Goal: Check status: Check status

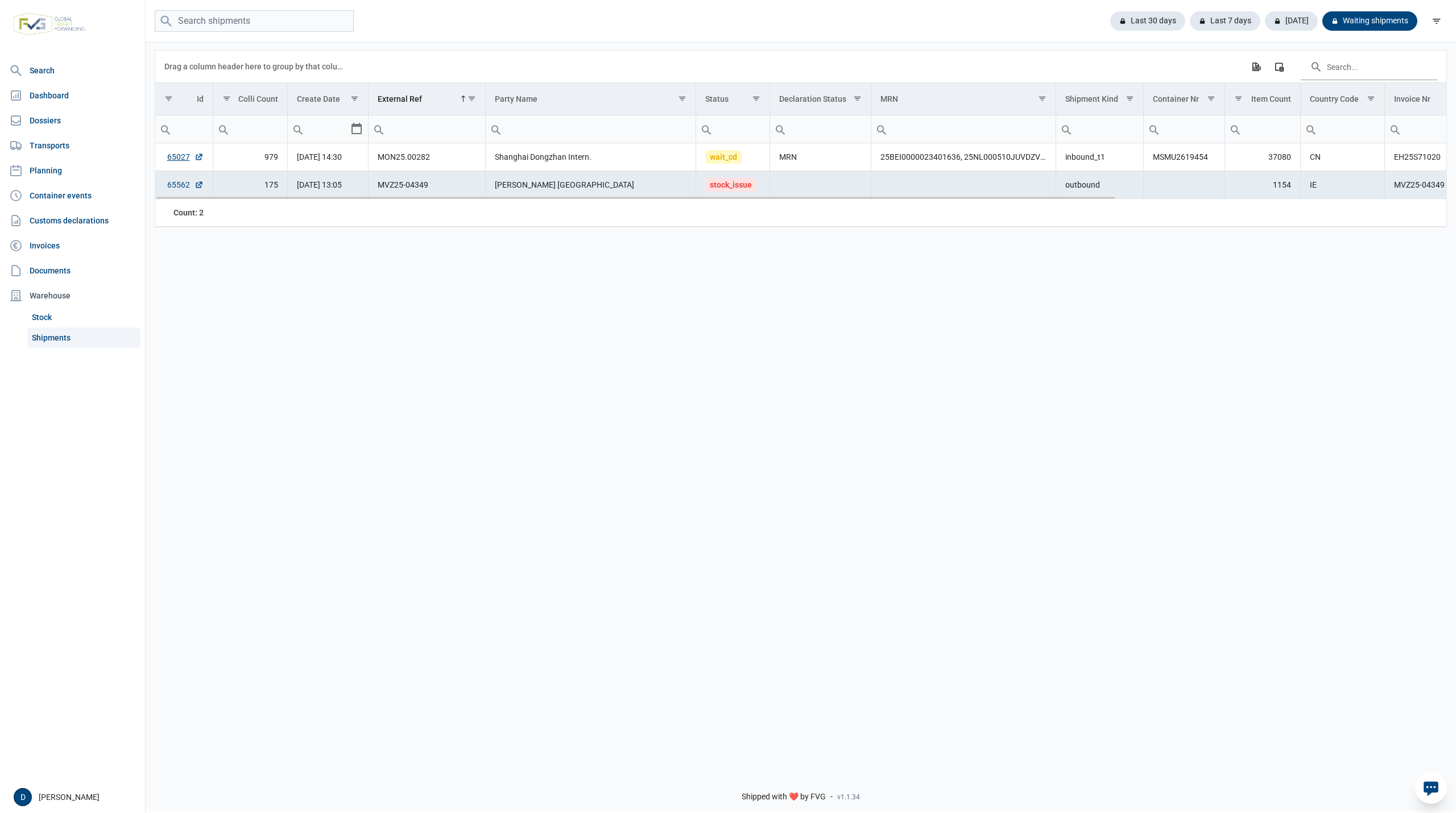
click at [178, 184] on link "65562" at bounding box center [185, 185] width 37 height 12
click at [1190, 15] on div "Last 30 days" at bounding box center [1225, 21] width 71 height 19
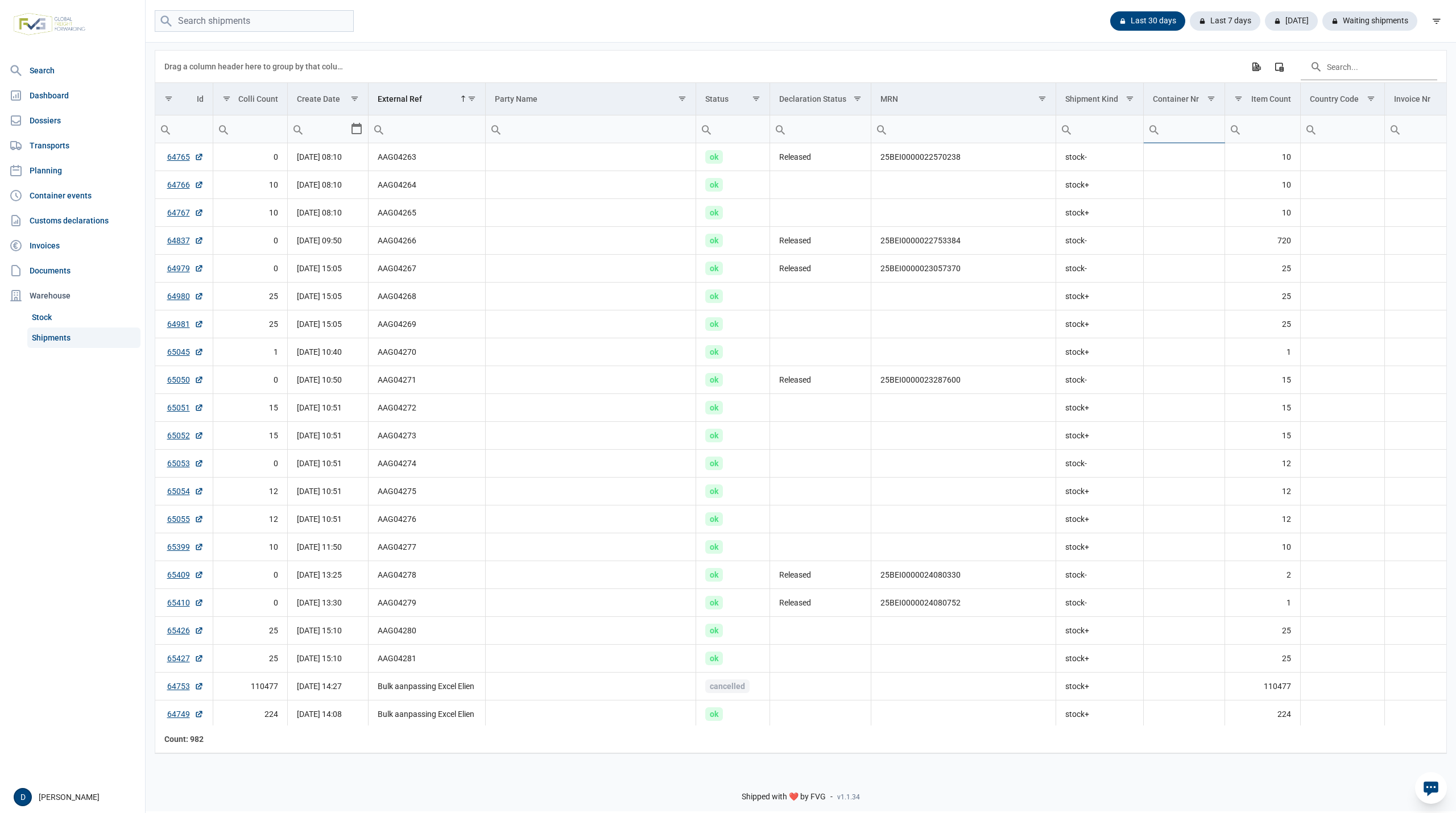
click at [1193, 133] on input "Filter cell" at bounding box center [1183, 129] width 81 height 27
type input "KOCU"
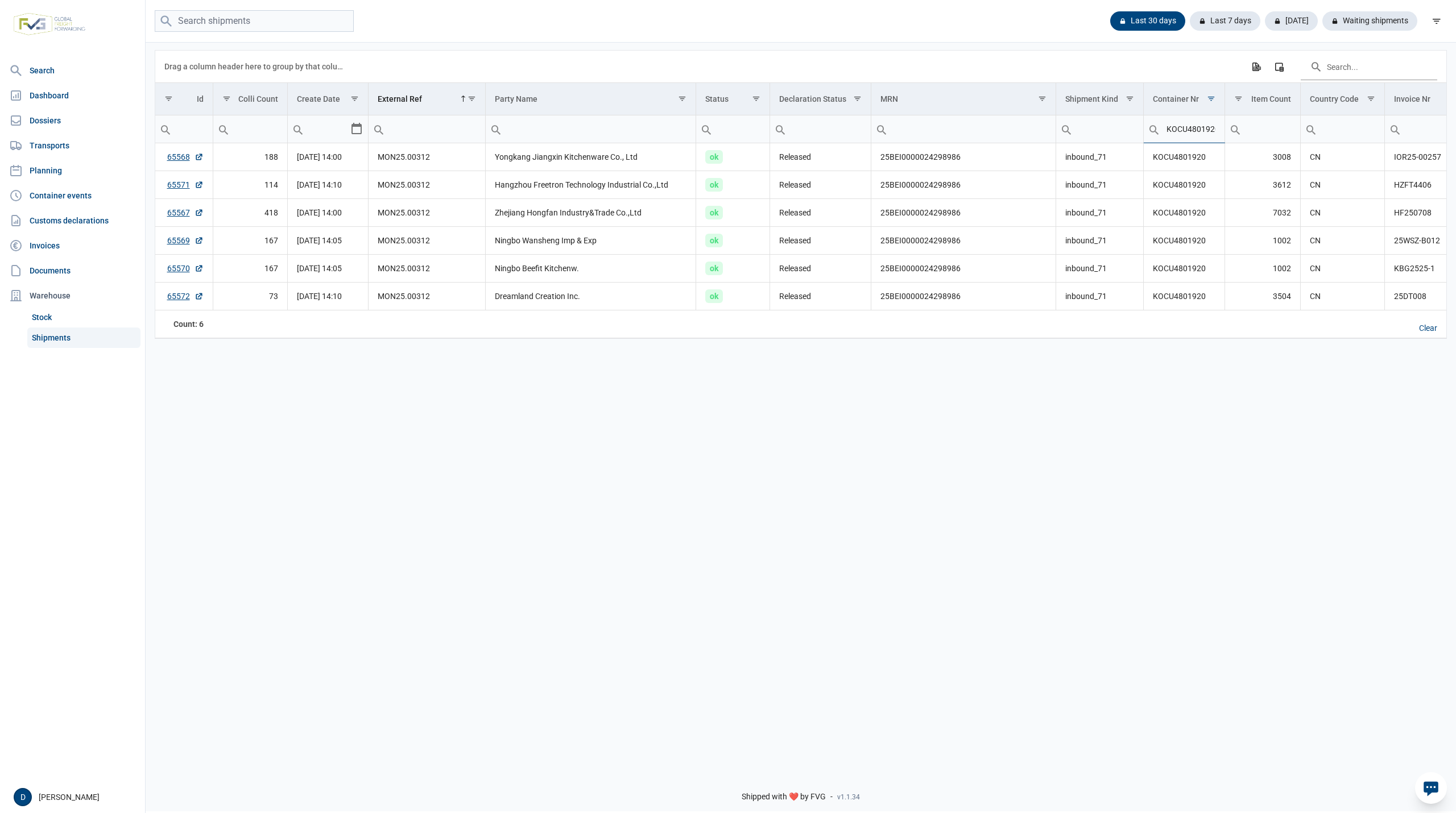
scroll to position [0, 3]
type input "KOCU4801920"
click at [178, 157] on link "65568" at bounding box center [185, 157] width 37 height 12
click at [181, 186] on link "65571" at bounding box center [185, 185] width 37 height 12
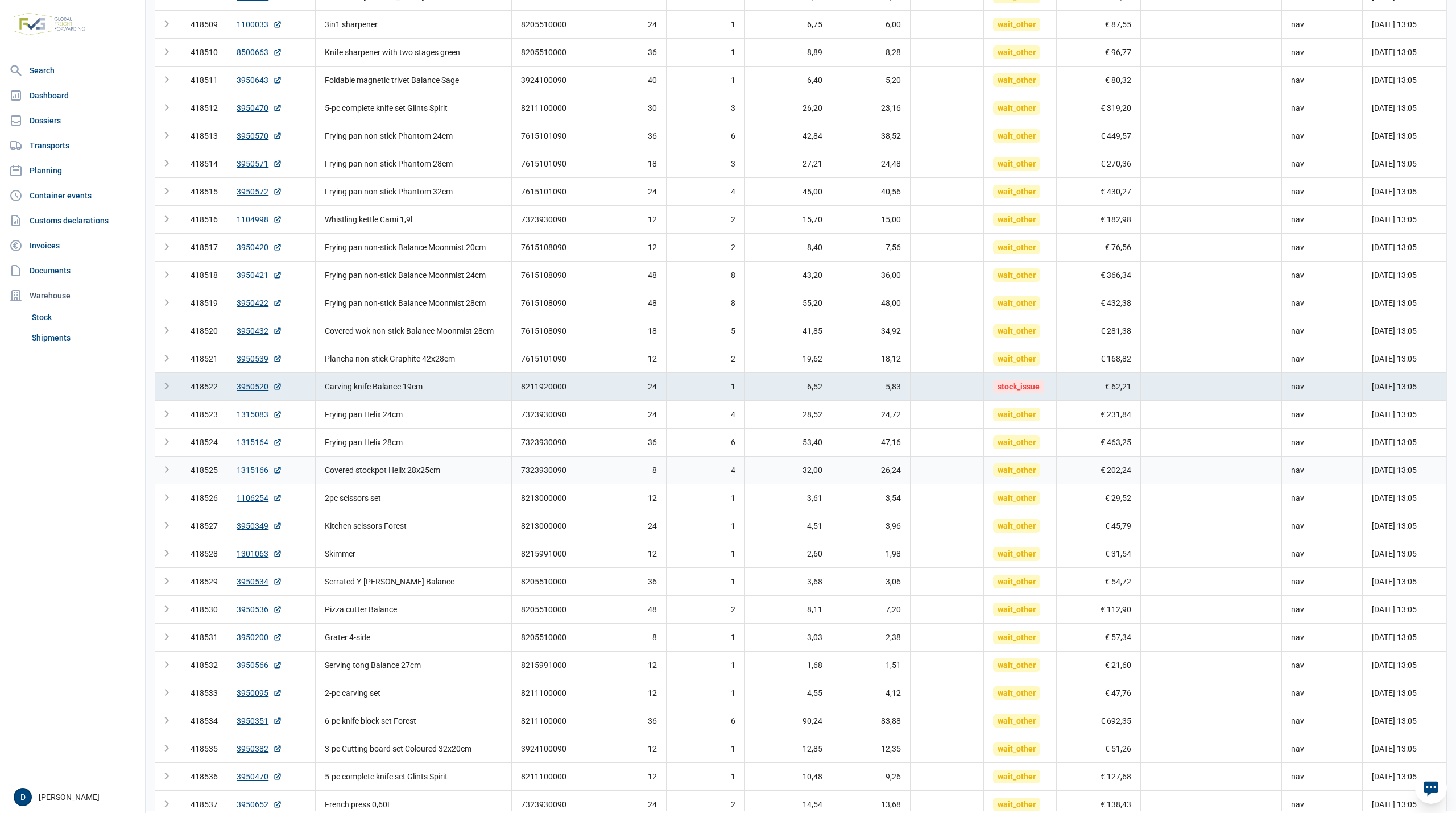
scroll to position [705, 0]
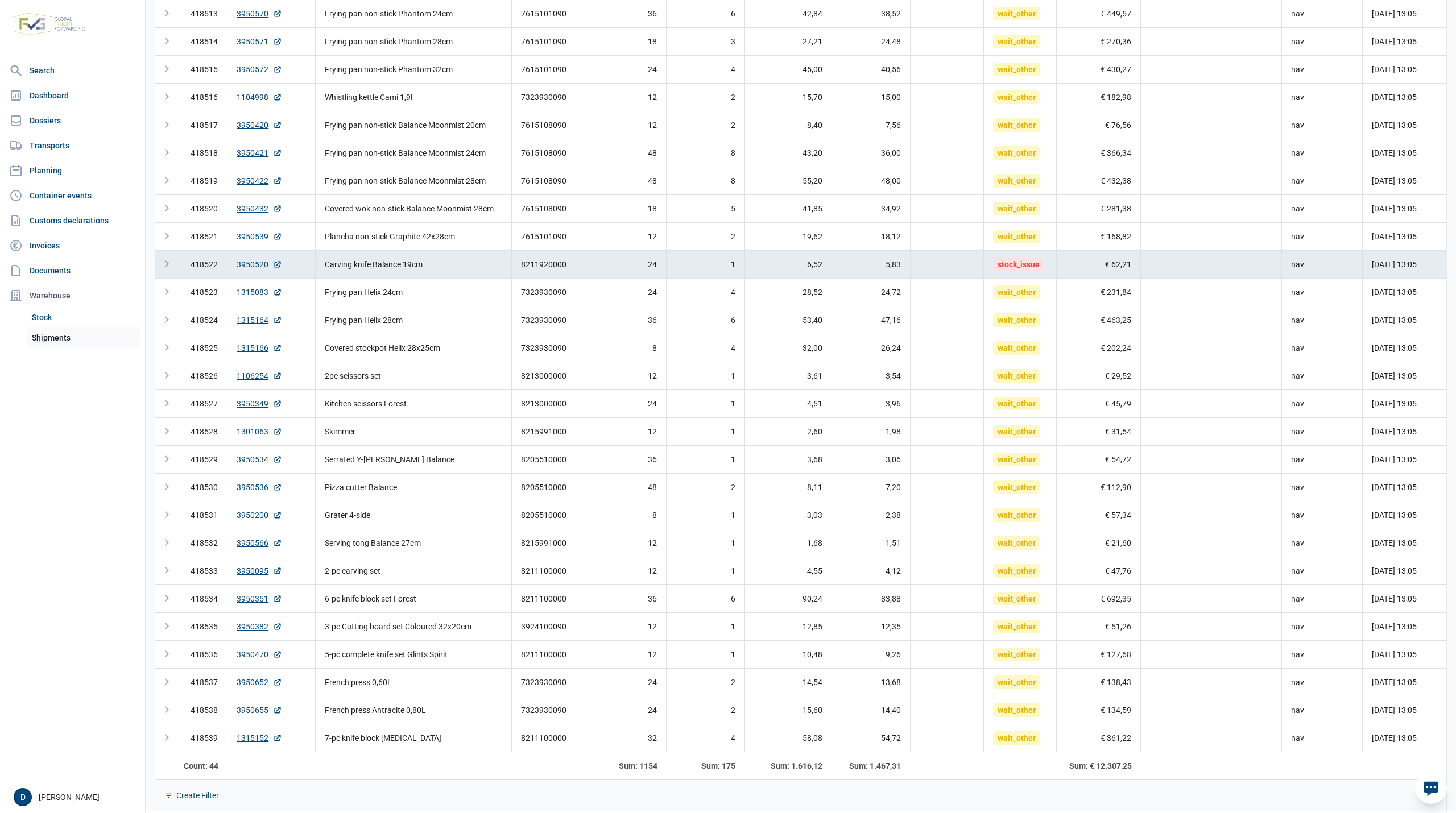
click at [52, 335] on link "Shipments" at bounding box center [83, 338] width 114 height 20
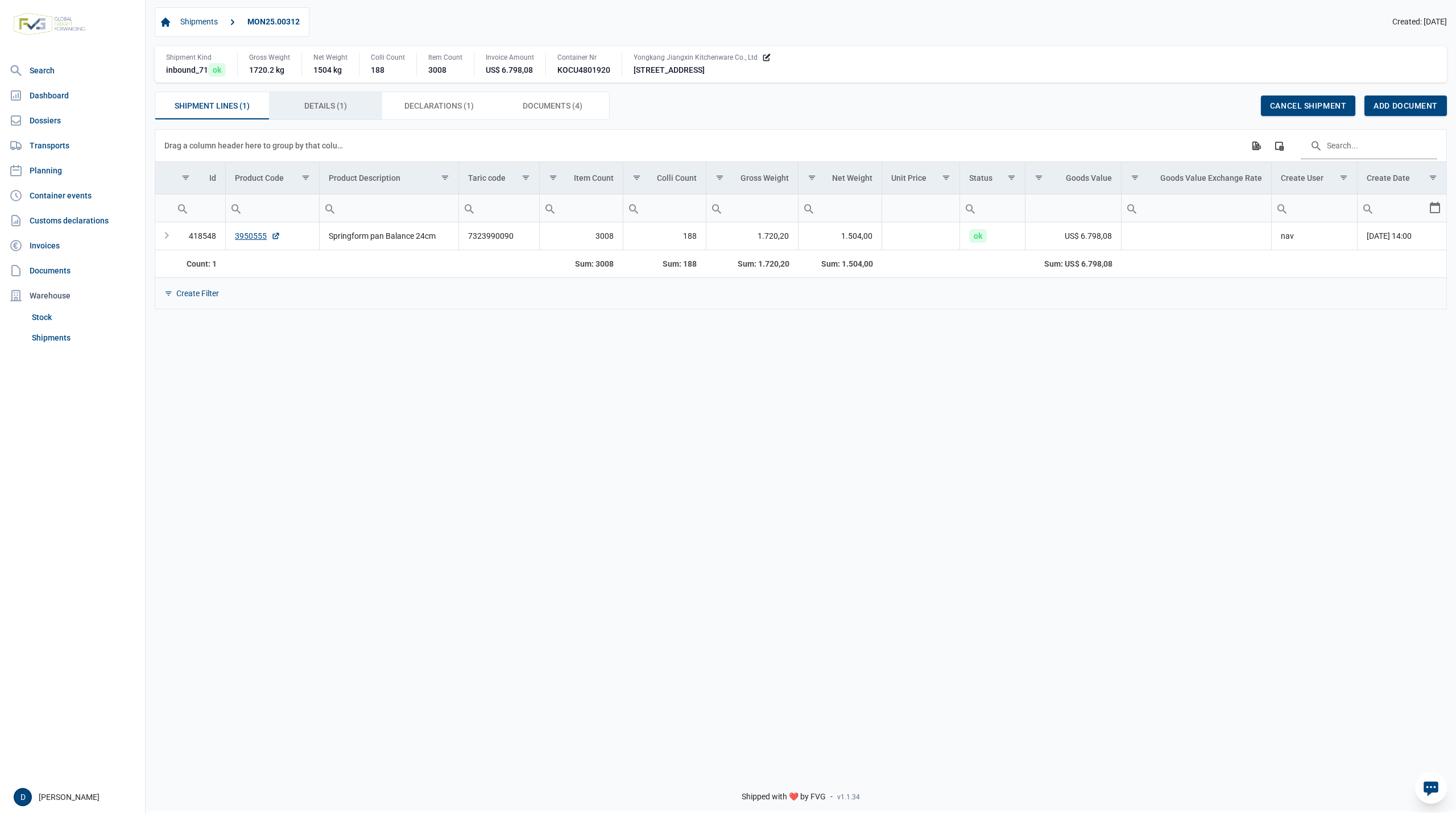
click at [343, 106] on span "Details (1) Details (1)" at bounding box center [325, 106] width 43 height 14
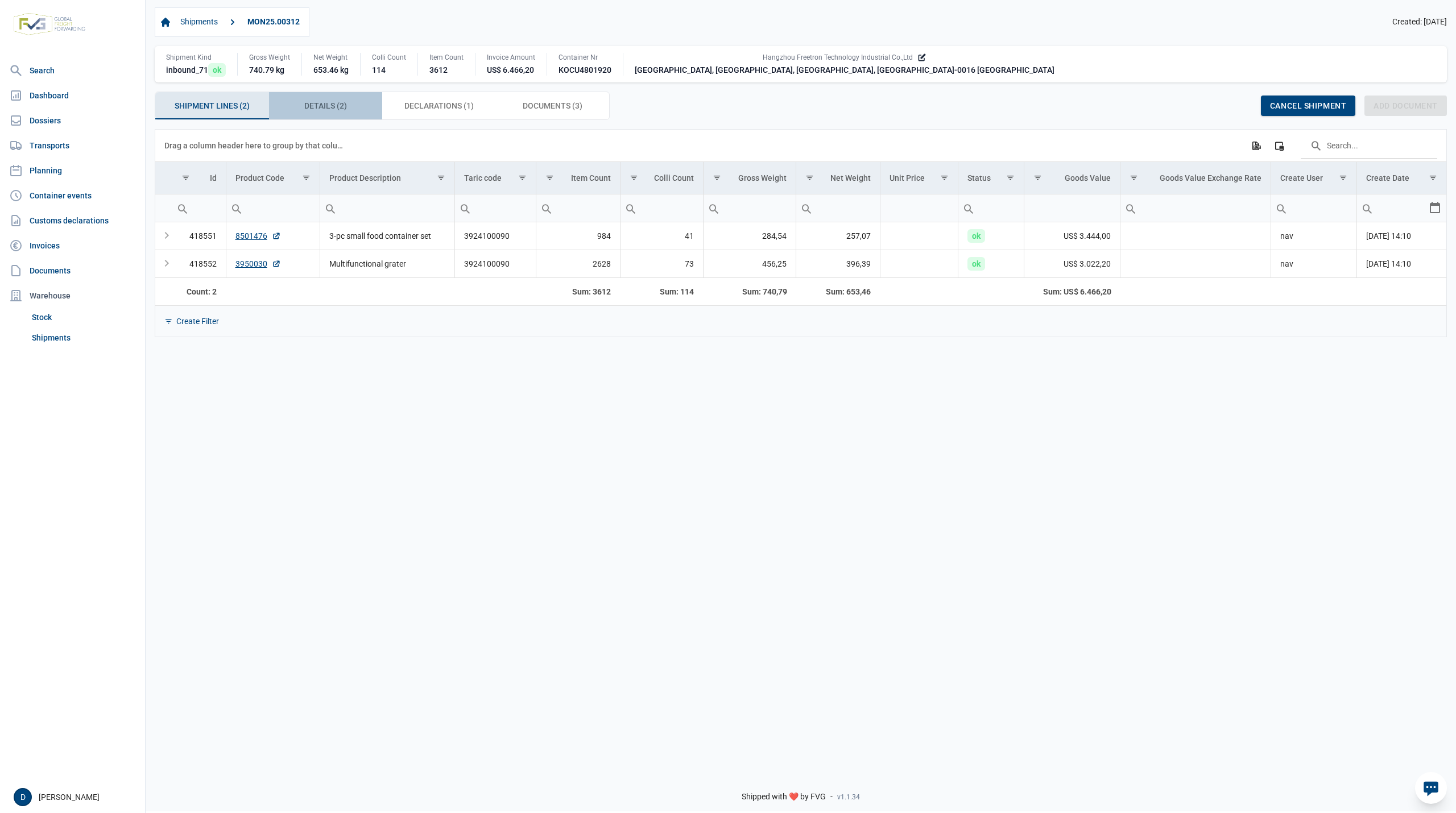
click at [323, 106] on span "Details (2) Details (2)" at bounding box center [325, 106] width 43 height 14
